Goal: Information Seeking & Learning: Learn about a topic

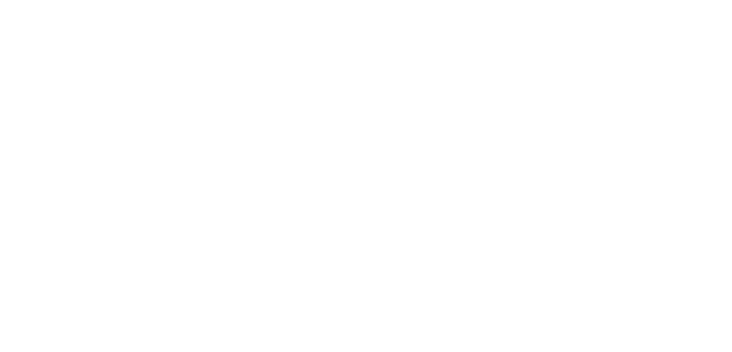
select select
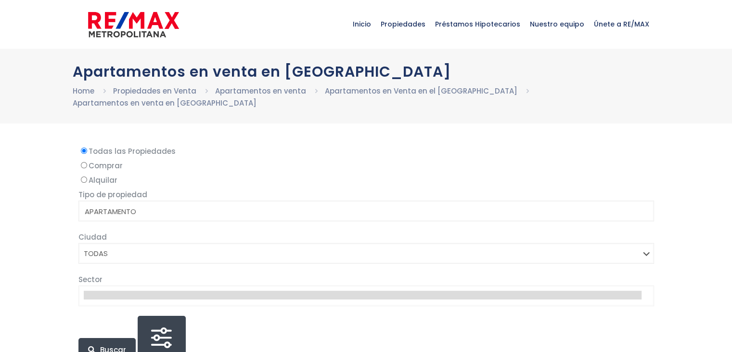
click at [83, 162] on input "Comprar" at bounding box center [84, 165] width 6 height 6
radio input "true"
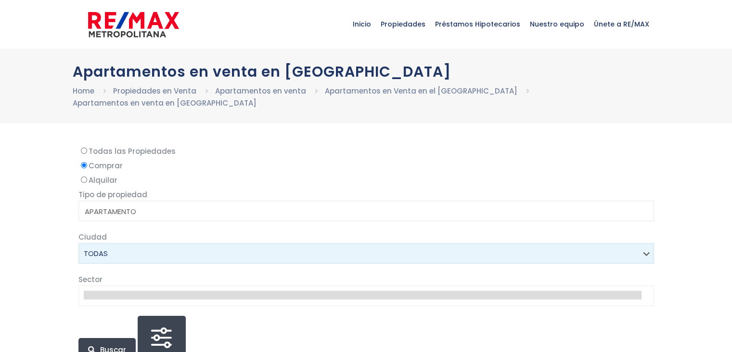
click at [421, 243] on select "TODAS [PERSON_NAME][GEOGRAPHIC_DATA][DATE][PERSON_NAME][DATE] ESTE [GEOGRAPHIC_…" at bounding box center [366, 253] width 576 height 21
select select "1"
click at [78, 243] on select "TODAS [PERSON_NAME][GEOGRAPHIC_DATA][DATE][PERSON_NAME][DATE] ESTE [GEOGRAPHIC_…" at bounding box center [366, 253] width 576 height 21
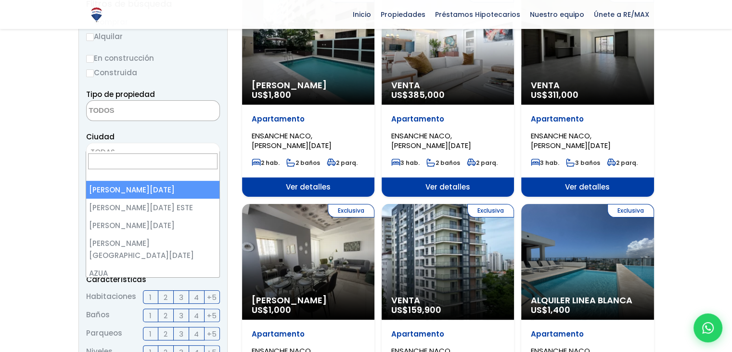
click at [181, 145] on span "TODAS" at bounding box center [153, 151] width 133 height 13
select select "1"
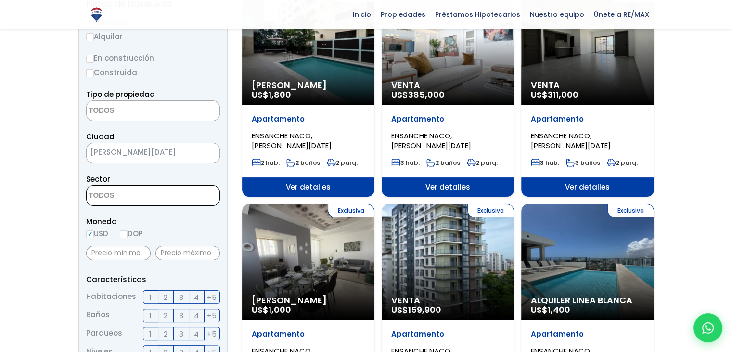
click at [147, 185] on textarea "Search" at bounding box center [133, 195] width 93 height 21
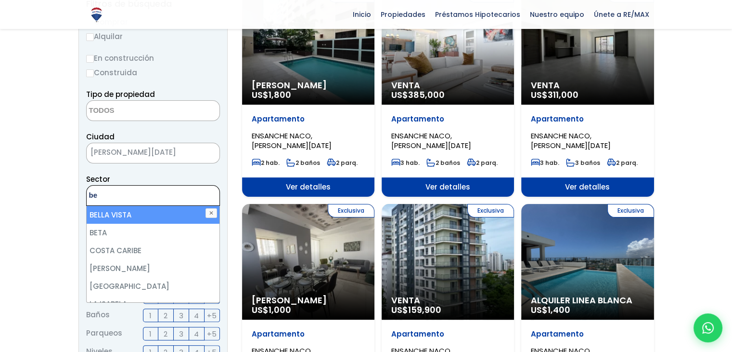
type textarea "be"
click at [141, 206] on li "BELLA VISTA" at bounding box center [153, 215] width 133 height 18
select select "150"
click at [129, 206] on li "BELLA VISTA" at bounding box center [153, 215] width 133 height 18
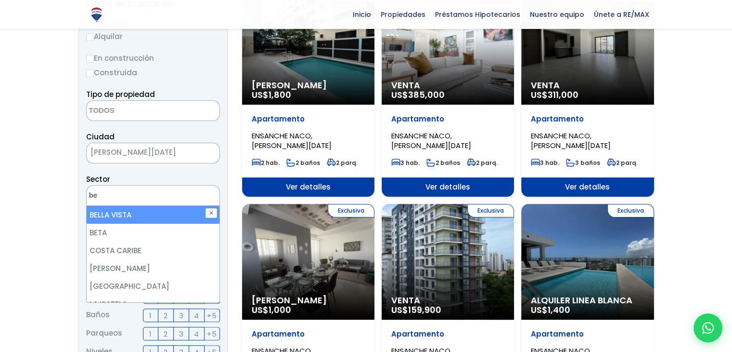
click at [129, 206] on li "BELLA VISTA" at bounding box center [153, 215] width 133 height 18
select select "150"
click at [184, 185] on ul "× Seleccionados: 1" at bounding box center [147, 195] width 121 height 21
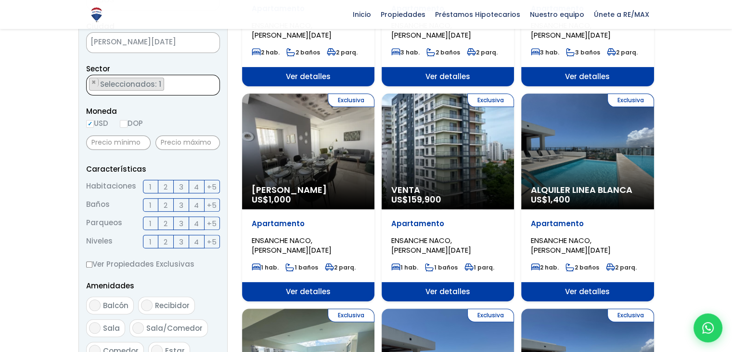
scroll to position [287, 0]
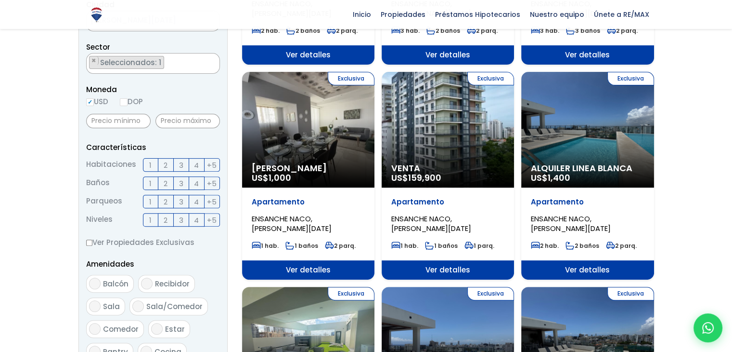
click at [199, 158] on label "4" at bounding box center [196, 164] width 15 height 13
click at [0, 0] on input "4" at bounding box center [0, 0] width 0 height 0
click at [197, 177] on span "4" at bounding box center [196, 183] width 5 height 12
click at [0, 0] on input "4" at bounding box center [0, 0] width 0 height 0
click at [192, 195] on label "4" at bounding box center [196, 201] width 15 height 13
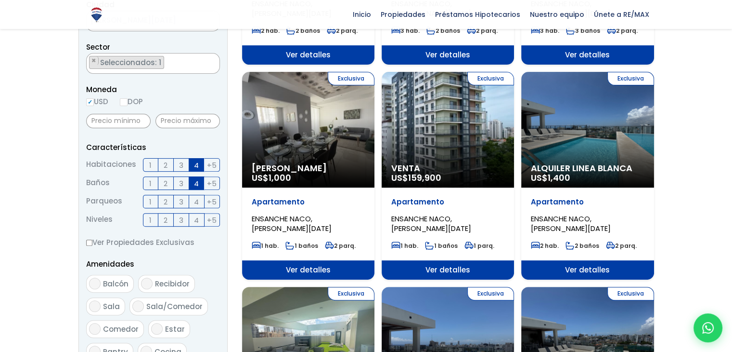
click at [0, 0] on input "4" at bounding box center [0, 0] width 0 height 0
click at [213, 214] on span "+5" at bounding box center [212, 220] width 10 height 12
click at [0, 0] on input "+5" at bounding box center [0, 0] width 0 height 0
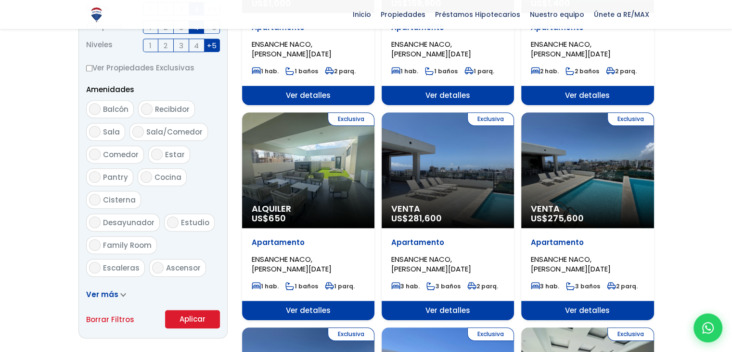
scroll to position [456, 0]
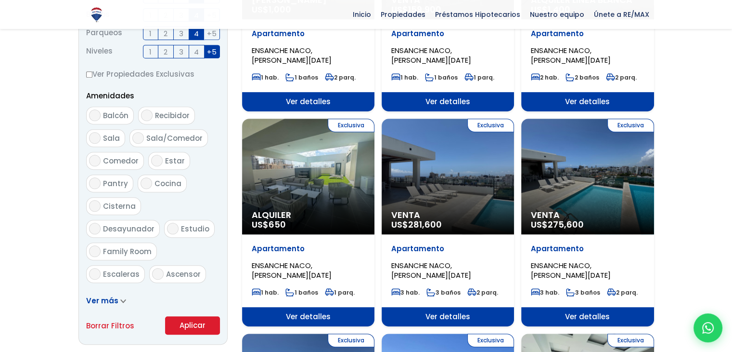
click at [167, 222] on input "Estudio" at bounding box center [173, 228] width 12 height 12
checkbox input "true"
click at [122, 300] on icon at bounding box center [123, 301] width 4 height 2
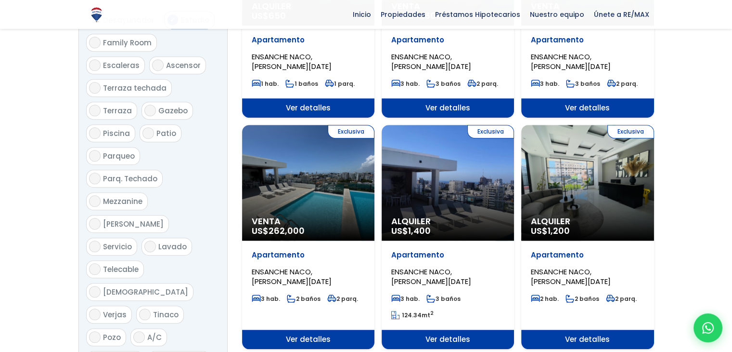
scroll to position [676, 0]
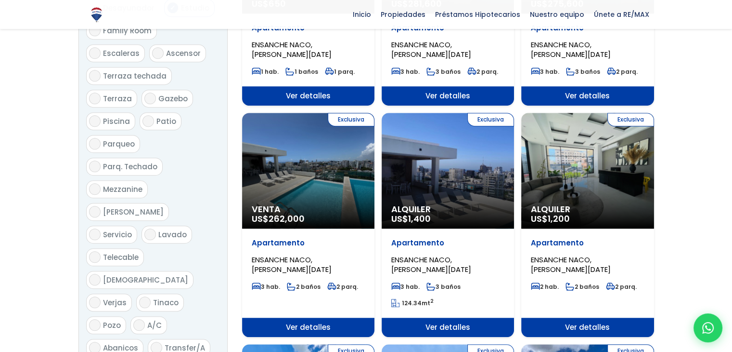
click at [91, 115] on input "Piscina" at bounding box center [95, 121] width 12 height 12
checkbox input "true"
click at [101, 206] on input "[PERSON_NAME]" at bounding box center [95, 212] width 12 height 12
checkbox input "true"
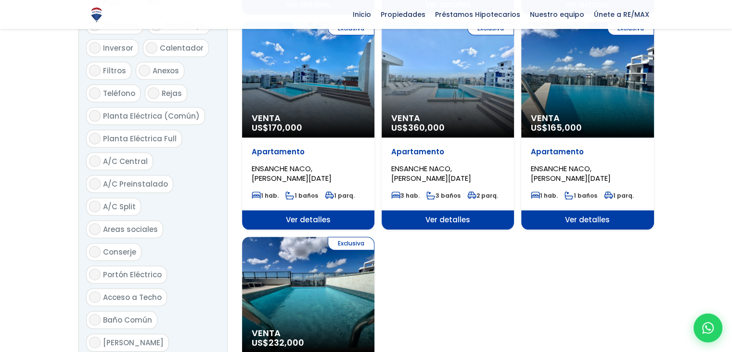
scroll to position [1001, 0]
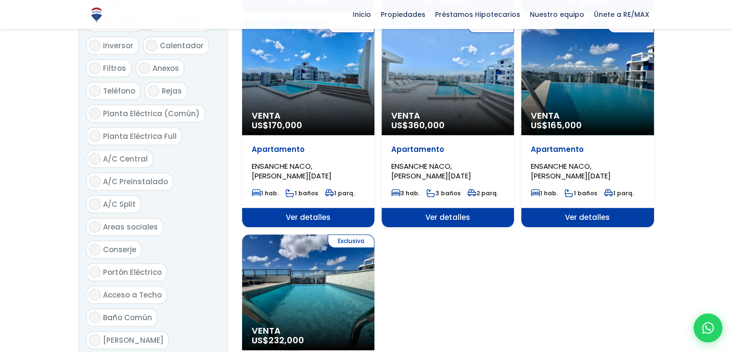
click at [91, 221] on input "Areas sociales" at bounding box center [95, 227] width 12 height 12
checkbox input "true"
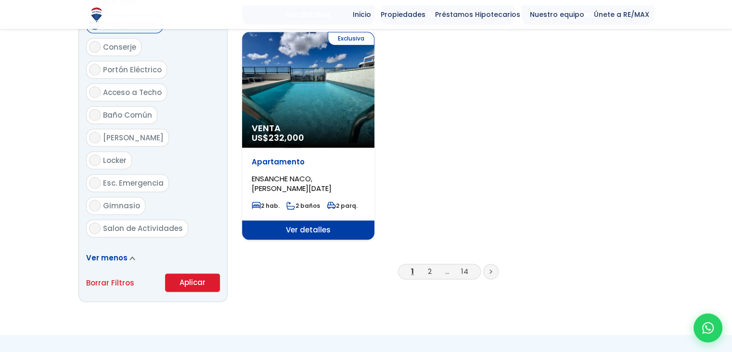
click at [206, 273] on button "Aplicar" at bounding box center [192, 282] width 55 height 18
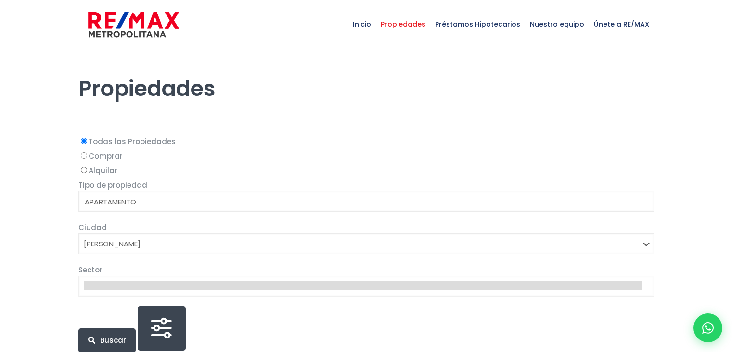
select select
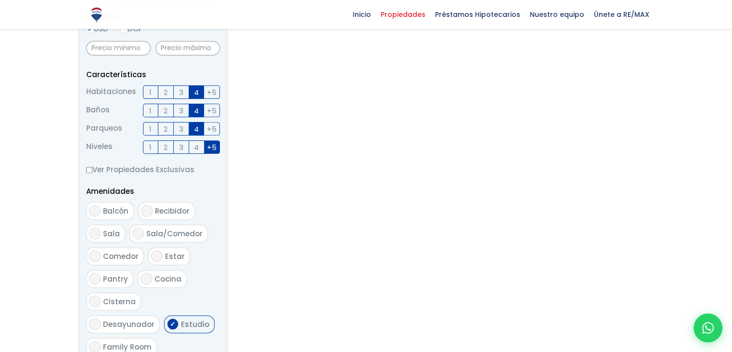
scroll to position [355, 0]
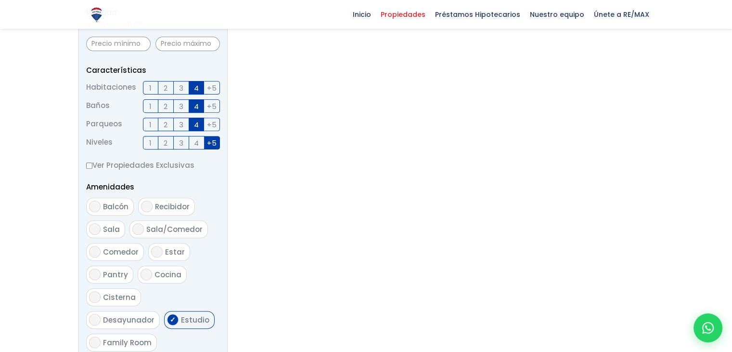
select select "150"
click at [150, 144] on span "1" at bounding box center [150, 143] width 2 height 12
click at [0, 0] on input "1" at bounding box center [0, 0] width 0 height 0
click at [206, 143] on label "+5" at bounding box center [212, 142] width 15 height 13
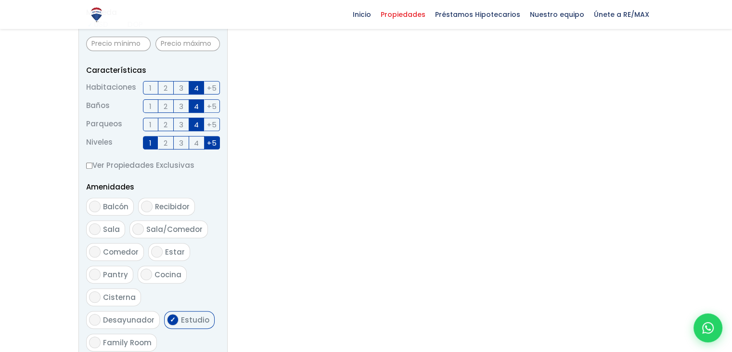
click at [0, 0] on input "+5" at bounding box center [0, 0] width 0 height 0
click at [181, 143] on span "3" at bounding box center [181, 143] width 4 height 12
click at [0, 0] on input "3" at bounding box center [0, 0] width 0 height 0
click at [152, 140] on label "1" at bounding box center [150, 142] width 15 height 13
click at [0, 0] on input "1" at bounding box center [0, 0] width 0 height 0
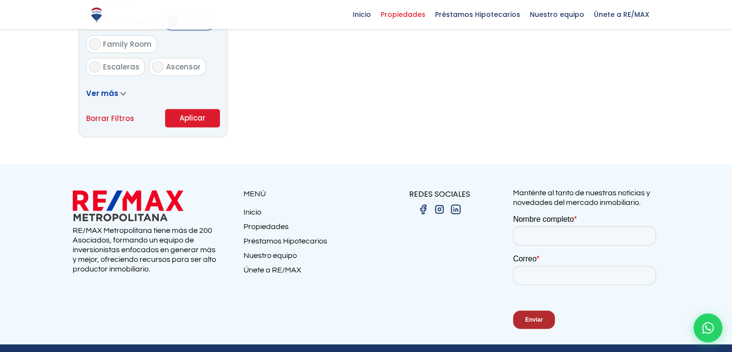
scroll to position [678, 0]
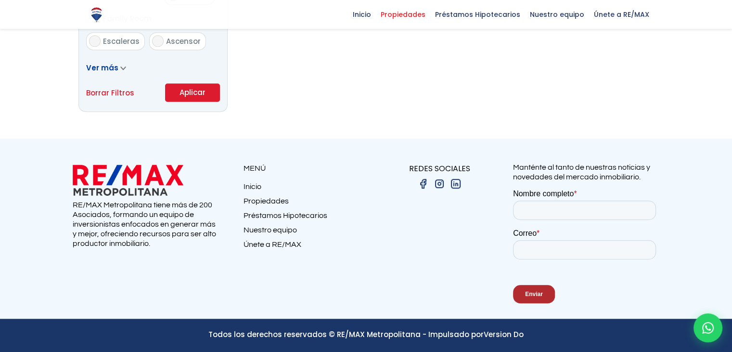
click at [193, 85] on button "Aplicar" at bounding box center [192, 92] width 55 height 18
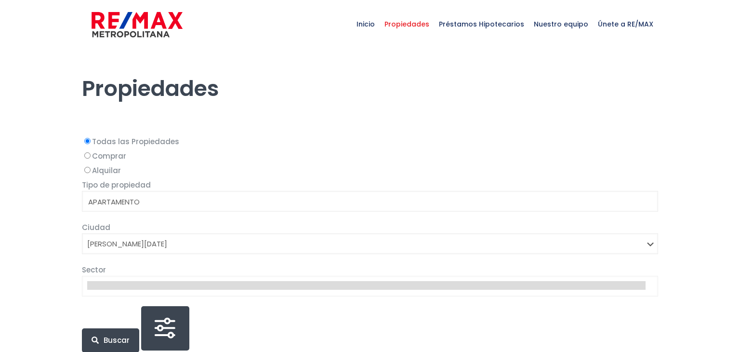
select select
select select "1"
select select
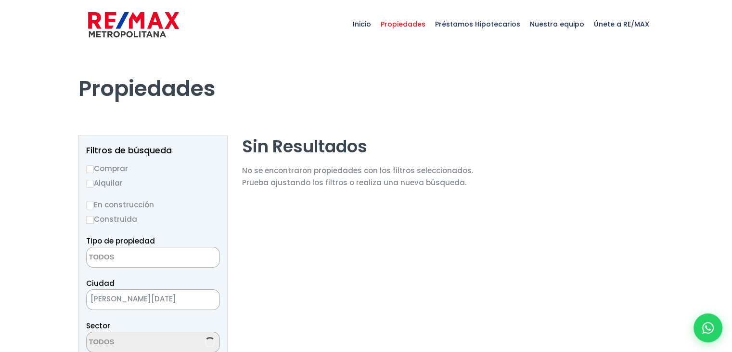
select select "150"
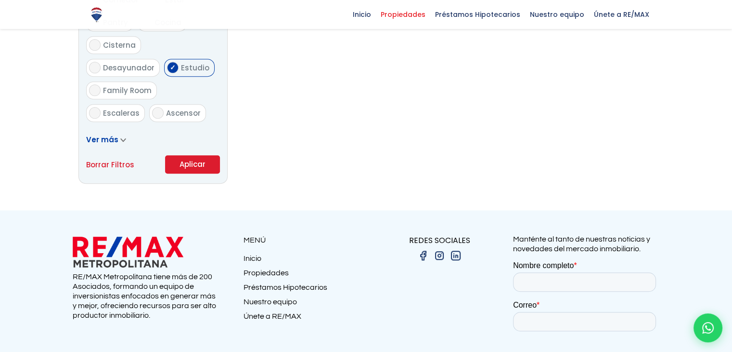
scroll to position [616, 0]
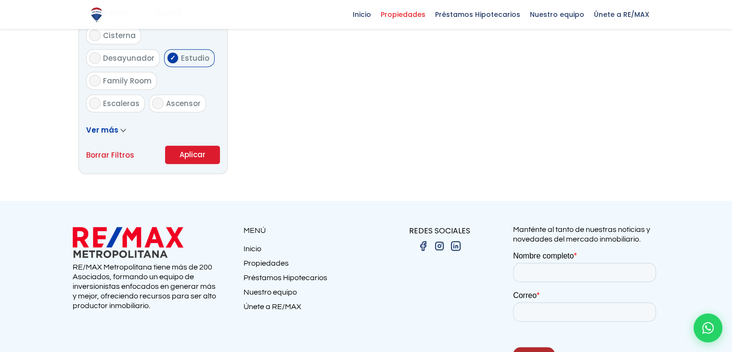
click at [127, 152] on link "Borrar Filtros" at bounding box center [110, 155] width 48 height 12
select select
checkbox input "false"
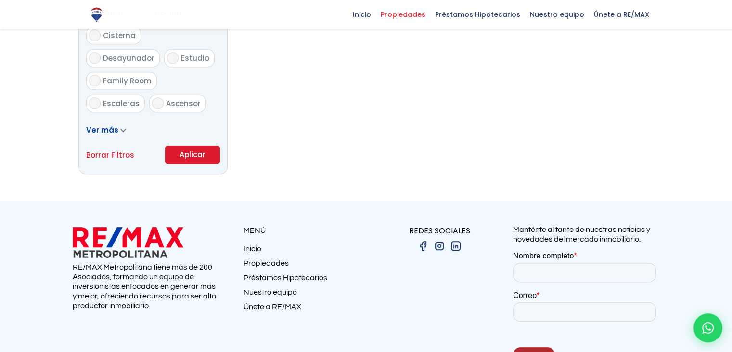
checkbox input "false"
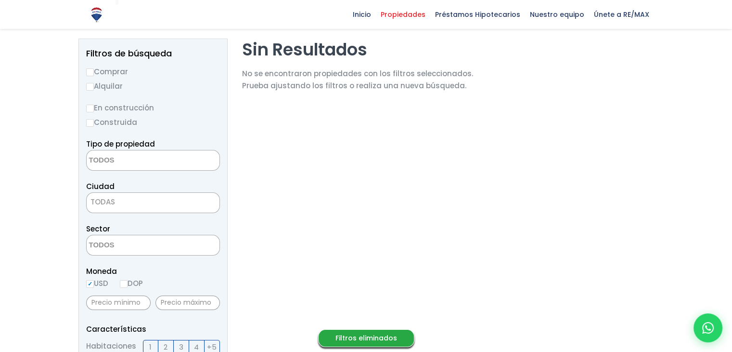
scroll to position [92, 0]
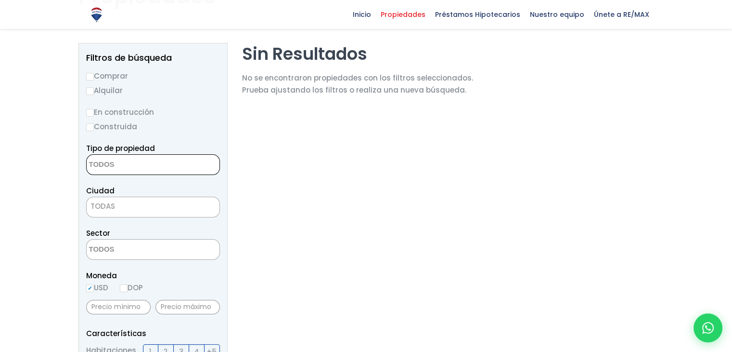
click at [180, 166] on span at bounding box center [153, 164] width 134 height 21
click at [96, 78] on label "Comprar" at bounding box center [153, 76] width 134 height 12
click at [94, 78] on input "Comprar" at bounding box center [90, 77] width 8 height 8
radio input "true"
click at [128, 173] on textarea "Search" at bounding box center [133, 165] width 93 height 21
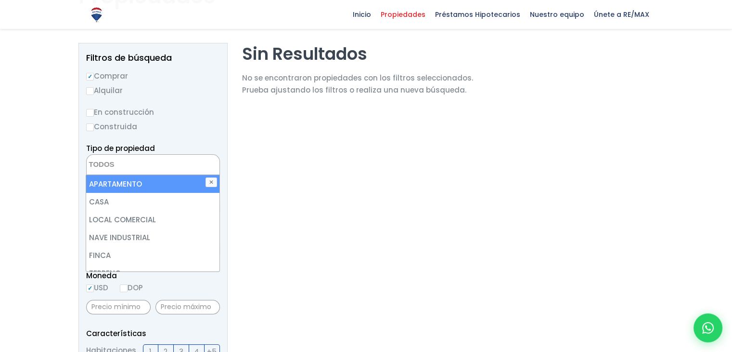
click at [130, 185] on li "APARTAMENTO" at bounding box center [152, 184] width 133 height 18
select select "apartment"
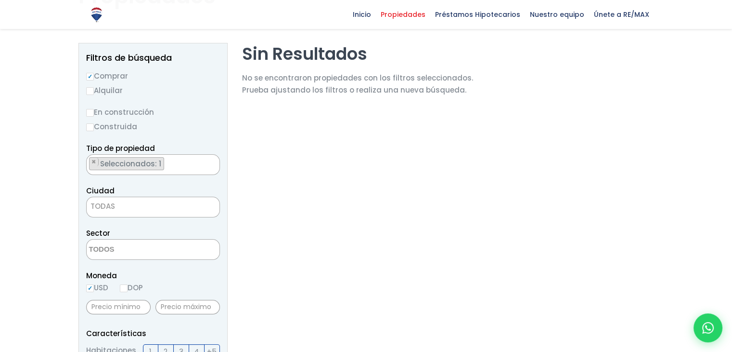
click at [68, 231] on div at bounding box center [366, 340] width 732 height 769
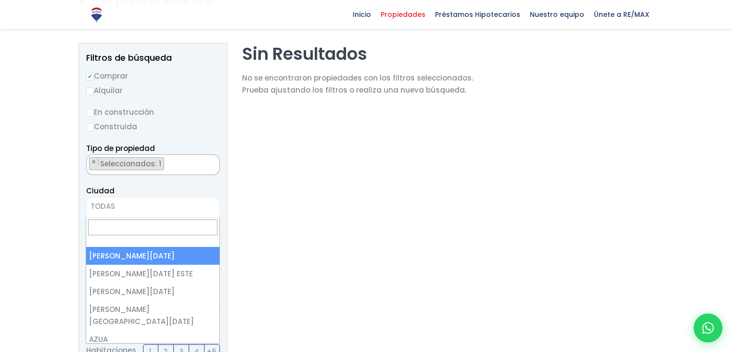
click at [126, 203] on span "TODAS" at bounding box center [153, 205] width 133 height 13
select select "1"
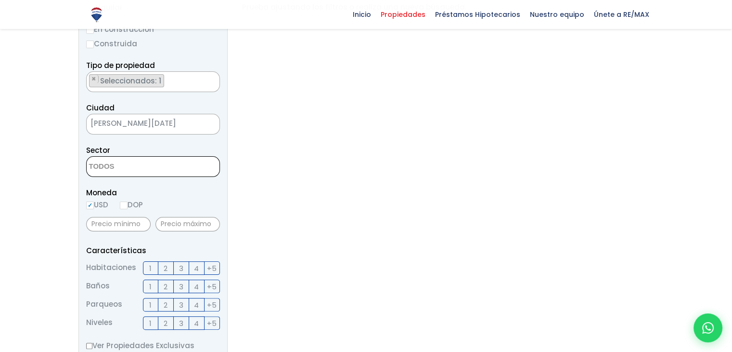
scroll to position [182, 0]
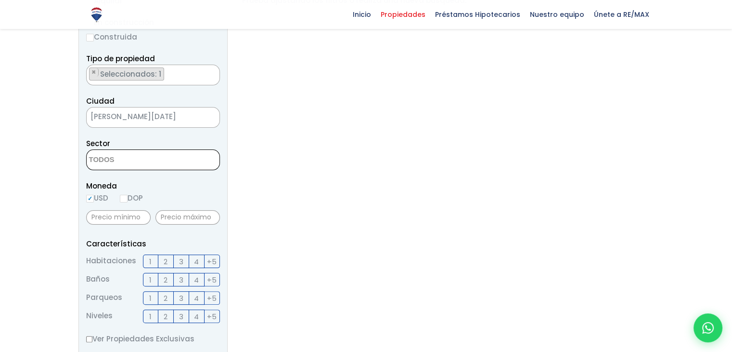
click at [193, 159] on span at bounding box center [153, 159] width 134 height 21
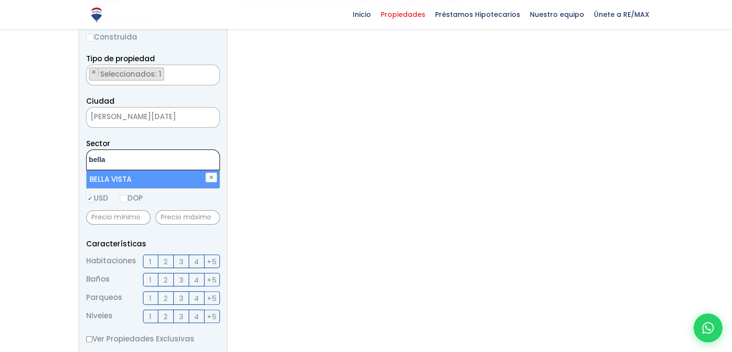
type textarea "bella"
click at [162, 177] on li "BELLA VISTA" at bounding box center [153, 179] width 133 height 18
select select "150"
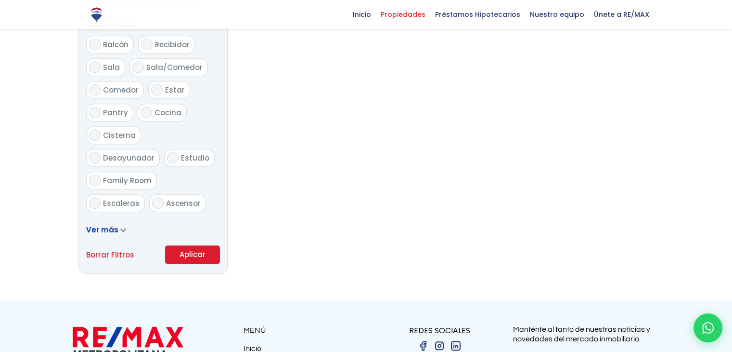
scroll to position [572, 0]
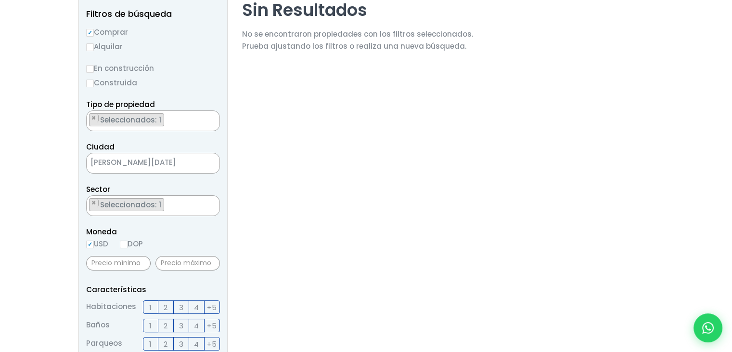
scroll to position [0, 0]
